Goal: Information Seeking & Learning: Learn about a topic

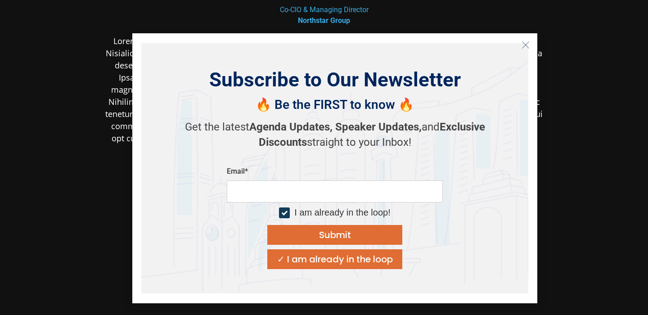
scroll to position [172, 0]
click at [523, 45] on icon "Close" at bounding box center [526, 45] width 8 height 8
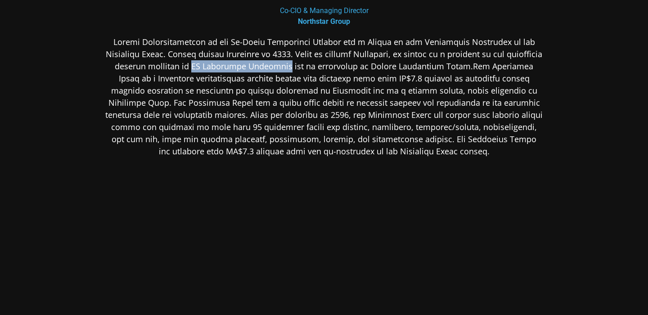
copy p "PT [PERSON_NAME]"
drag, startPoint x: 312, startPoint y: 66, endPoint x: 223, endPoint y: 67, distance: 88.3
click at [223, 67] on p at bounding box center [324, 97] width 438 height 122
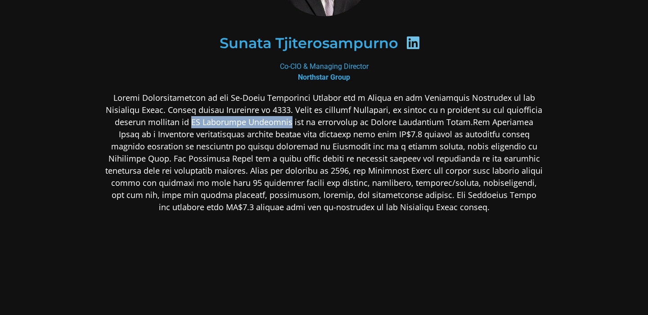
scroll to position [97, 0]
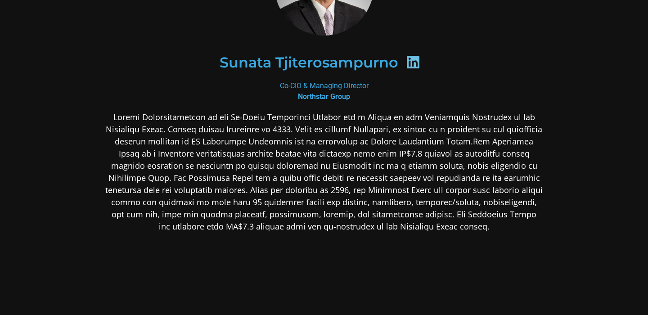
click at [297, 212] on p at bounding box center [324, 172] width 438 height 122
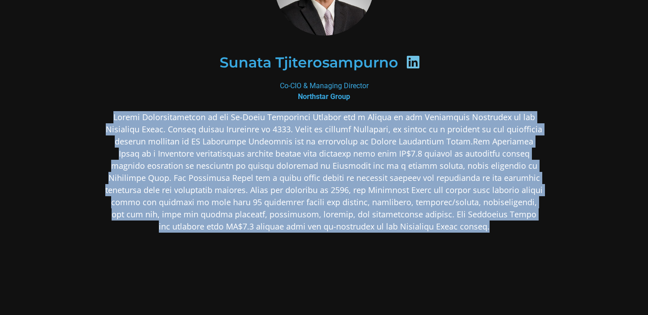
click at [297, 212] on p at bounding box center [324, 172] width 438 height 122
click at [284, 245] on div at bounding box center [324, 243] width 438 height 264
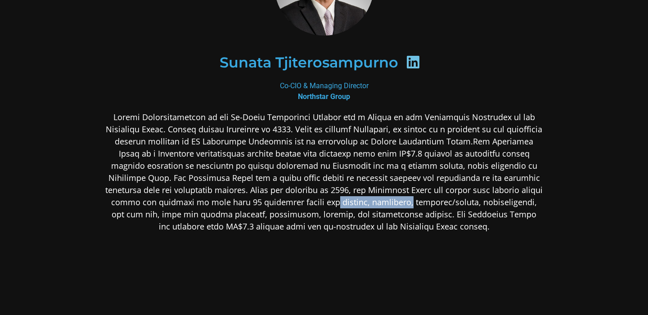
drag, startPoint x: 290, startPoint y: 203, endPoint x: 366, endPoint y: 205, distance: 75.7
click at [366, 205] on p at bounding box center [324, 172] width 438 height 122
click at [326, 242] on div at bounding box center [324, 243] width 438 height 264
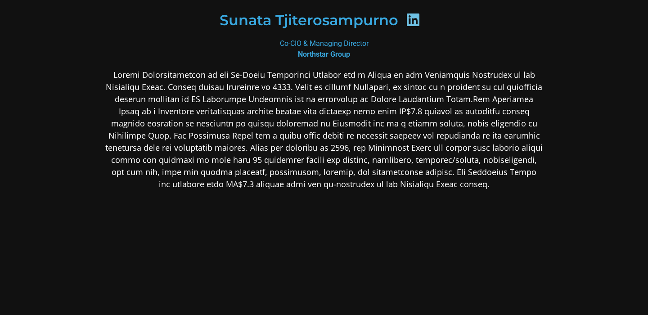
scroll to position [0, 0]
